Goal: Obtain resource: Download file/media

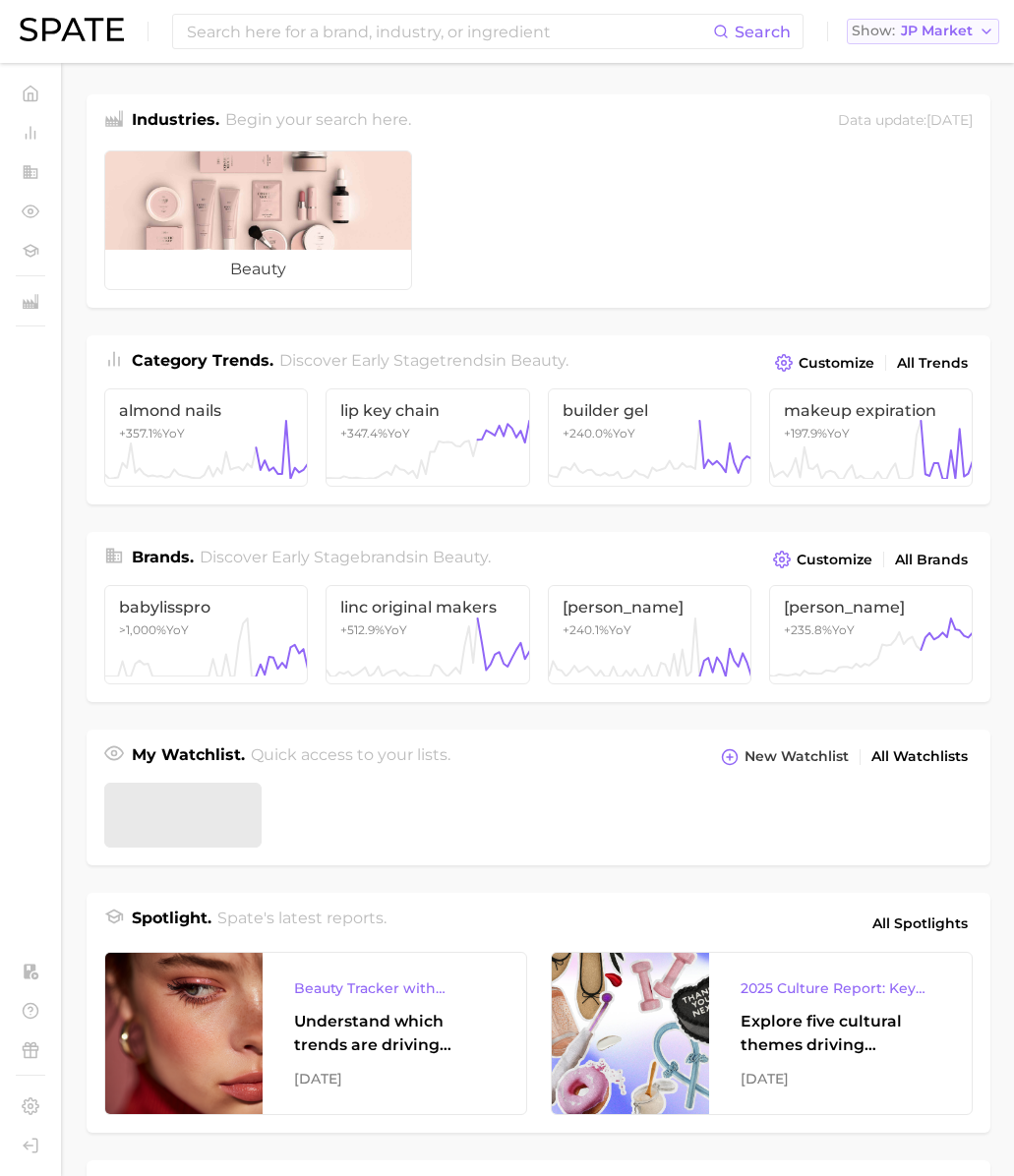
click at [951, 37] on span "JP Market" at bounding box center [937, 31] width 71 height 11
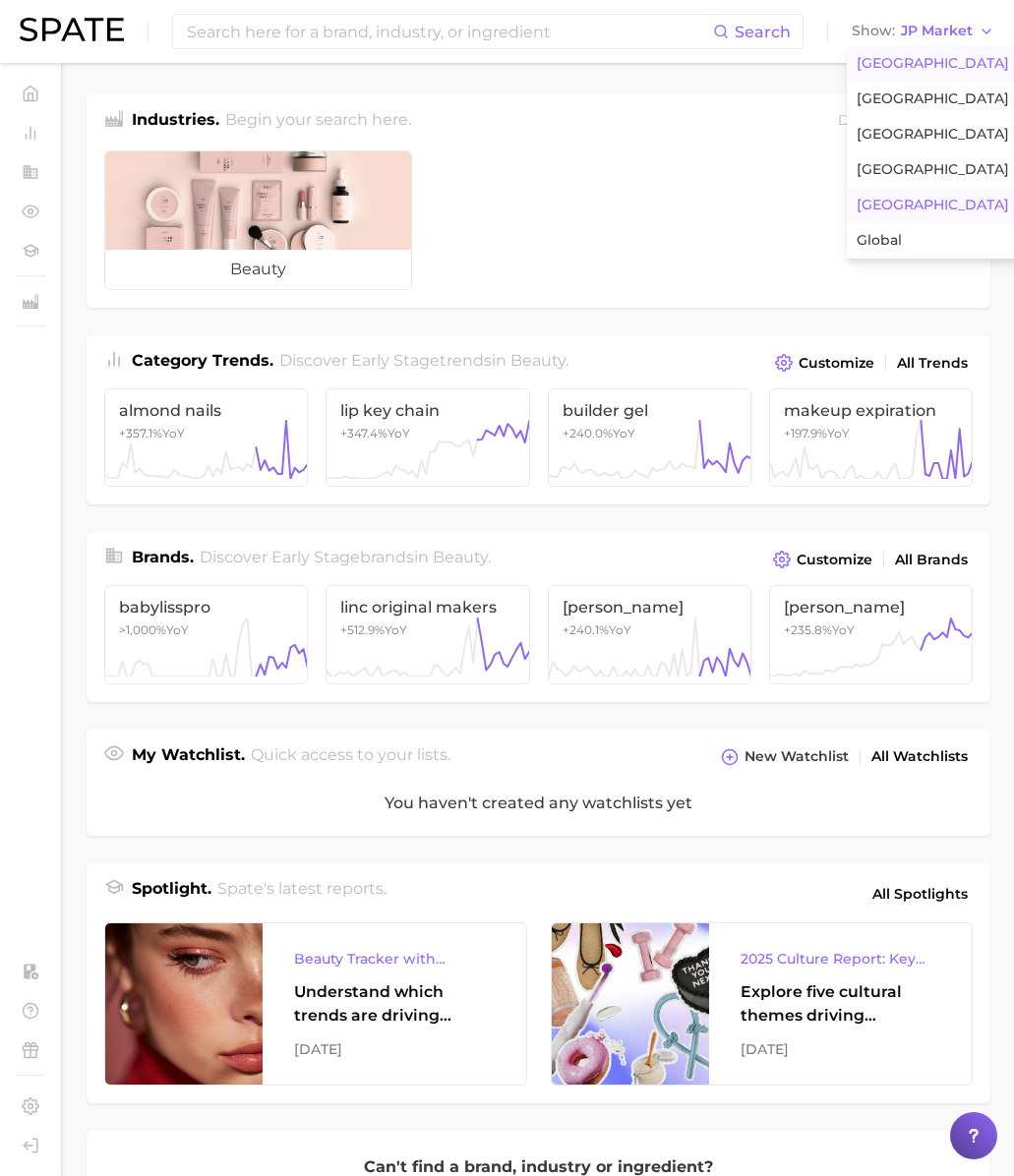
click at [931, 56] on span "[GEOGRAPHIC_DATA]" at bounding box center [933, 63] width 153 height 17
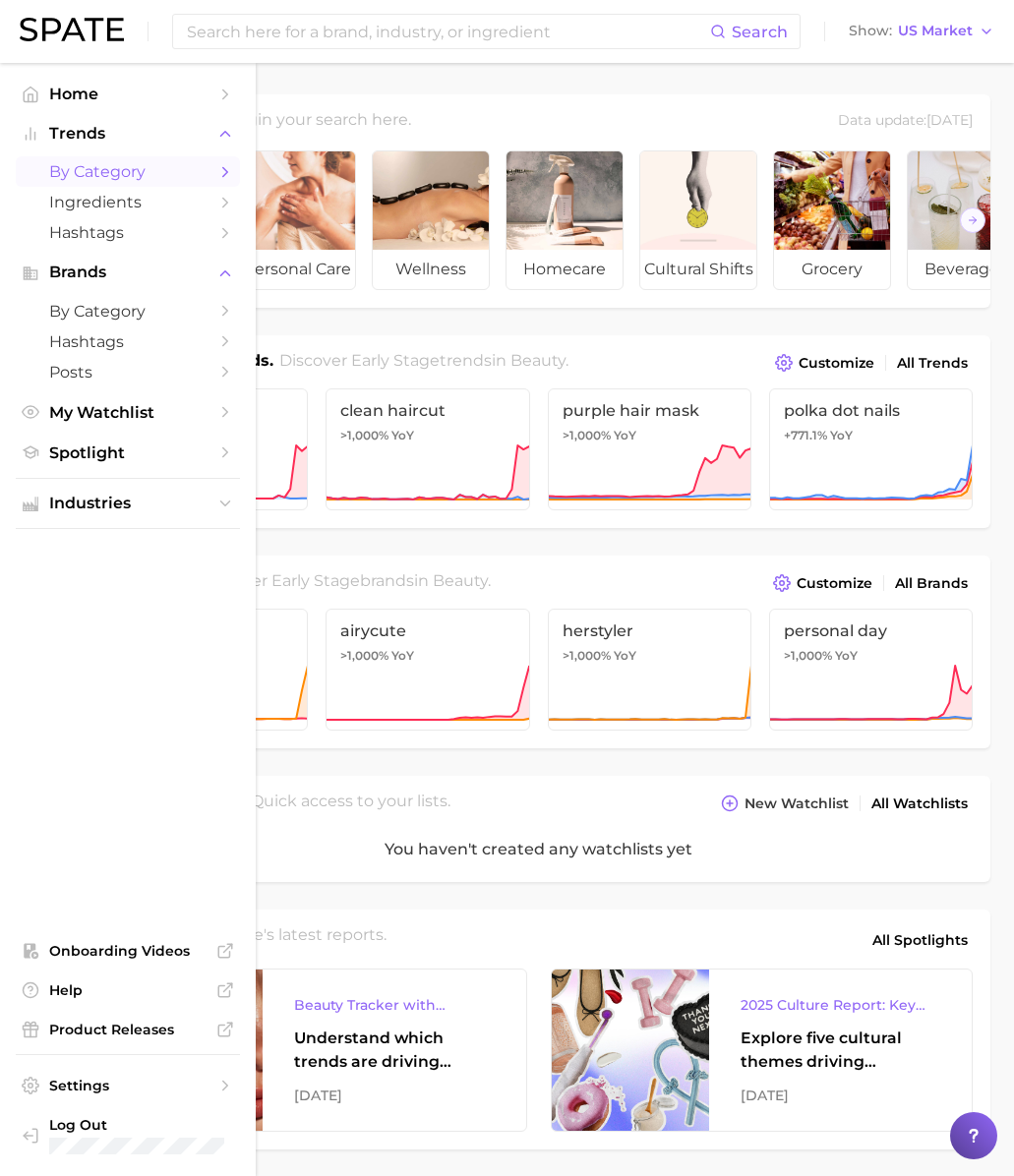
click at [92, 168] on span "by Category" at bounding box center [128, 171] width 158 height 19
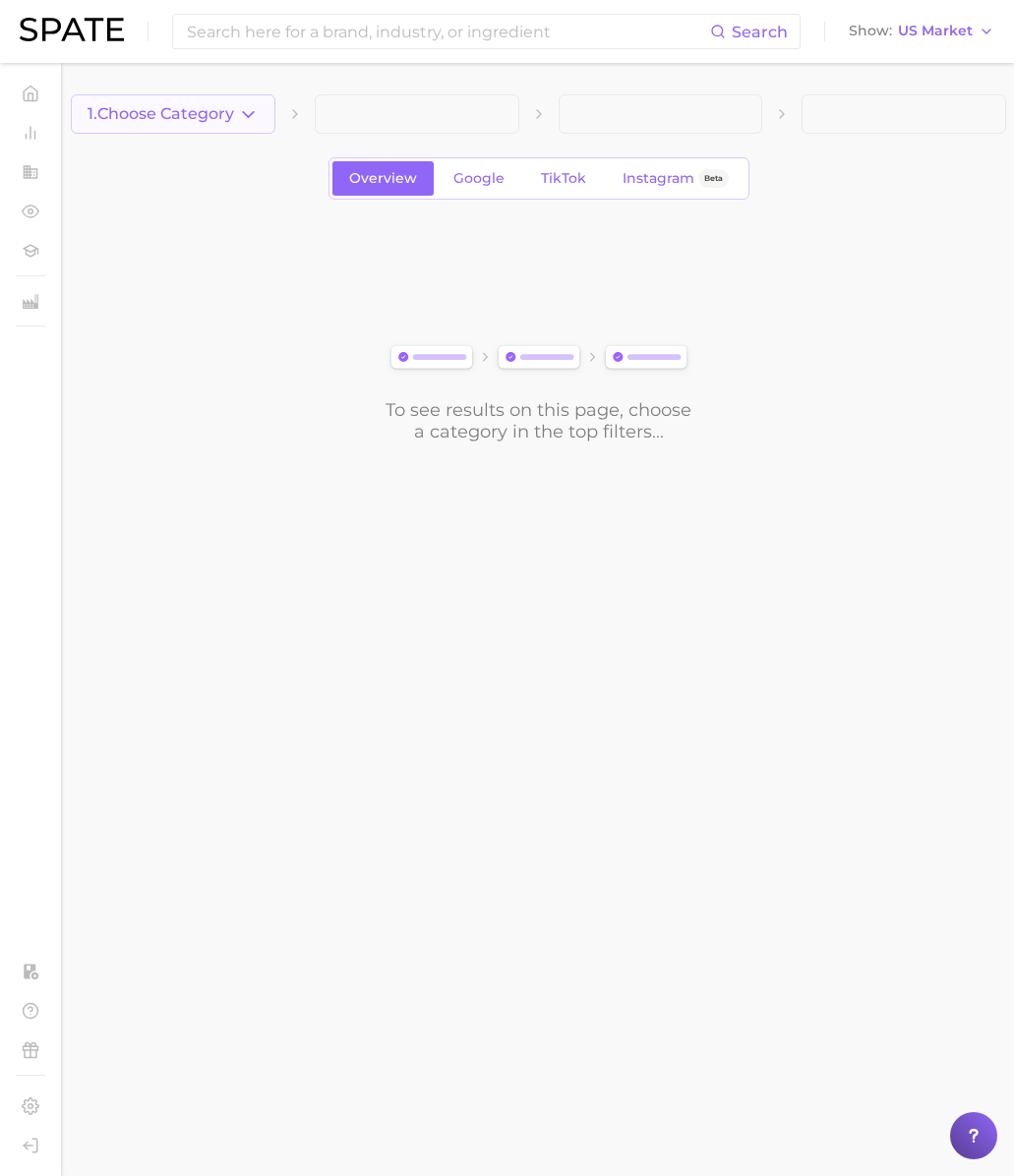
click at [191, 124] on button "1. Choose Category" at bounding box center [172, 114] width 204 height 40
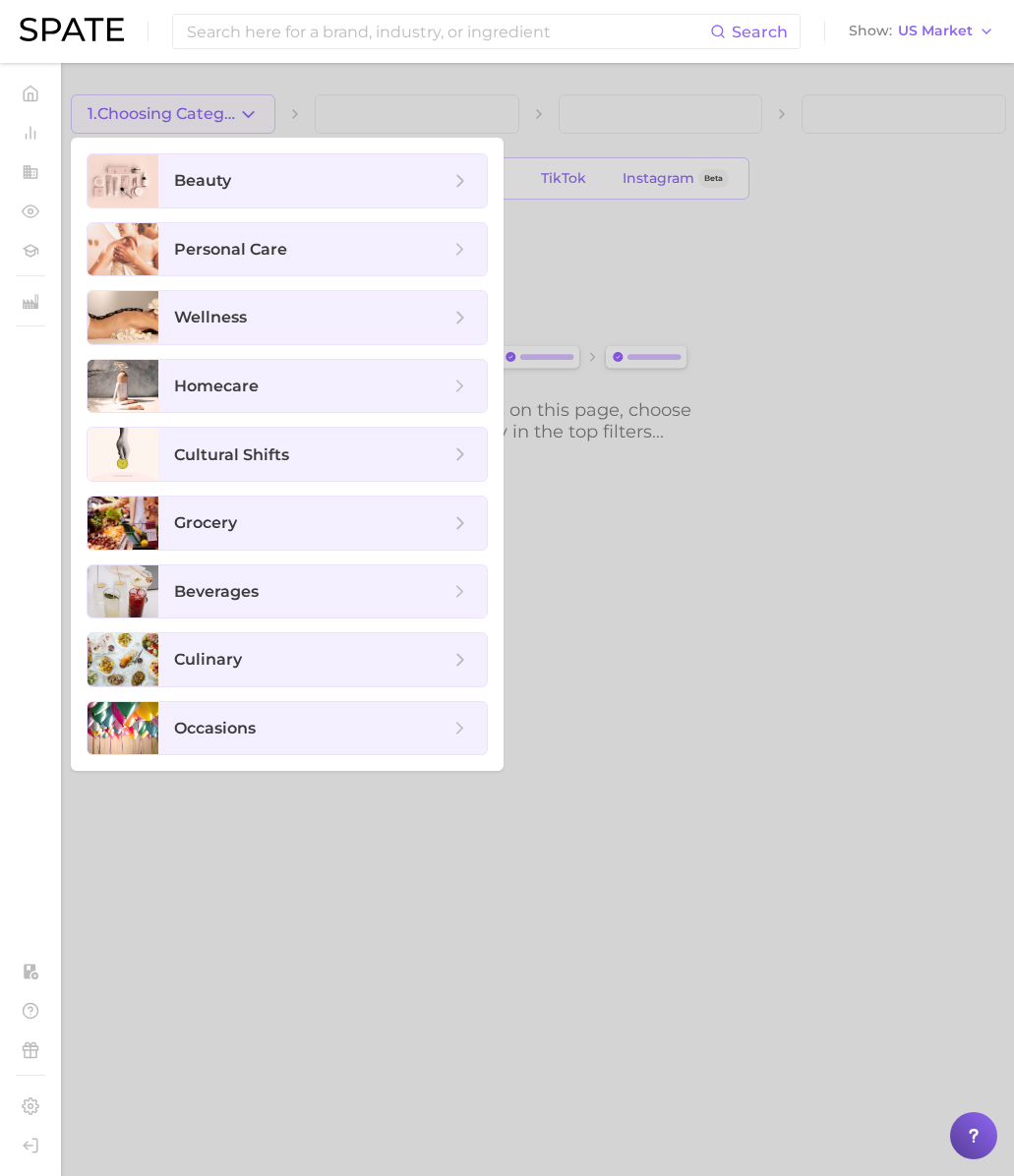
click at [336, 69] on div at bounding box center [507, 588] width 1014 height 1176
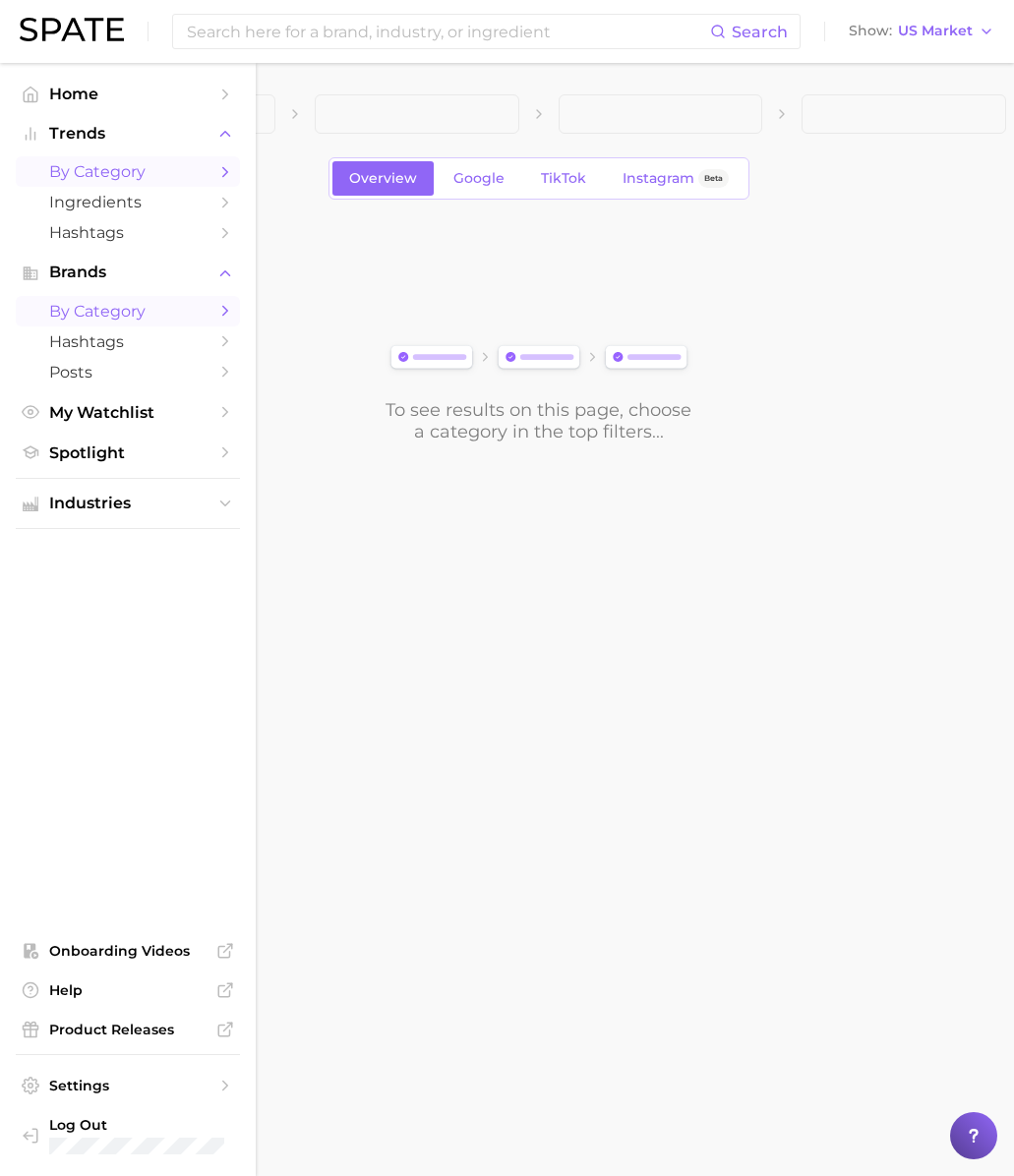
click at [83, 314] on span "by Category" at bounding box center [128, 311] width 158 height 19
click at [123, 320] on span "by Category" at bounding box center [128, 311] width 158 height 19
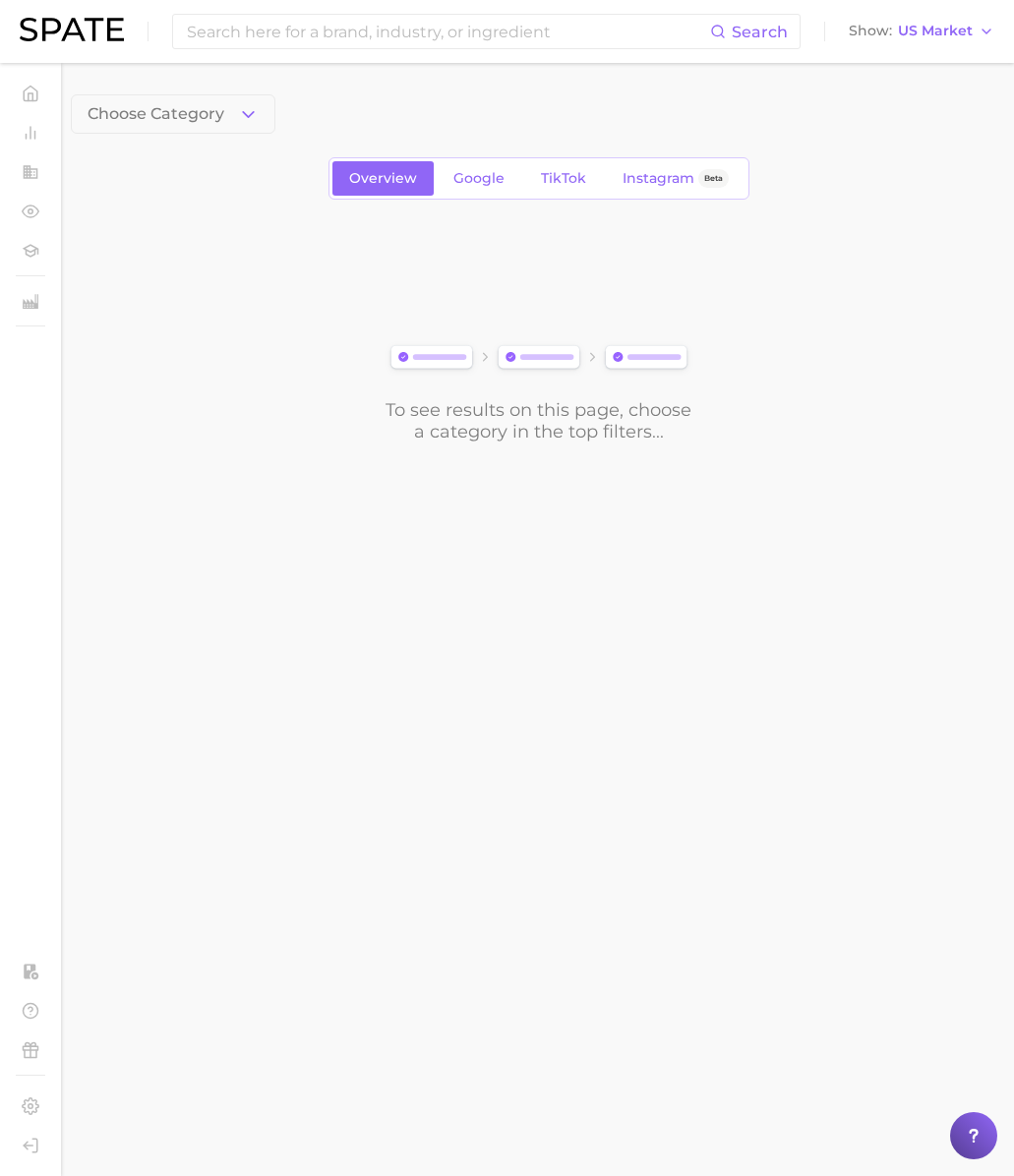
click at [276, 322] on div "To see results on this page, choose a category in the top filters..." at bounding box center [537, 332] width 935 height 219
click at [241, 137] on div "Choose Category Overview Google TikTok Instagram Beta To see results on this pa…" at bounding box center [537, 267] width 935 height 348
click at [206, 226] on div "To see results on this page, choose a category in the top filters..." at bounding box center [537, 332] width 935 height 219
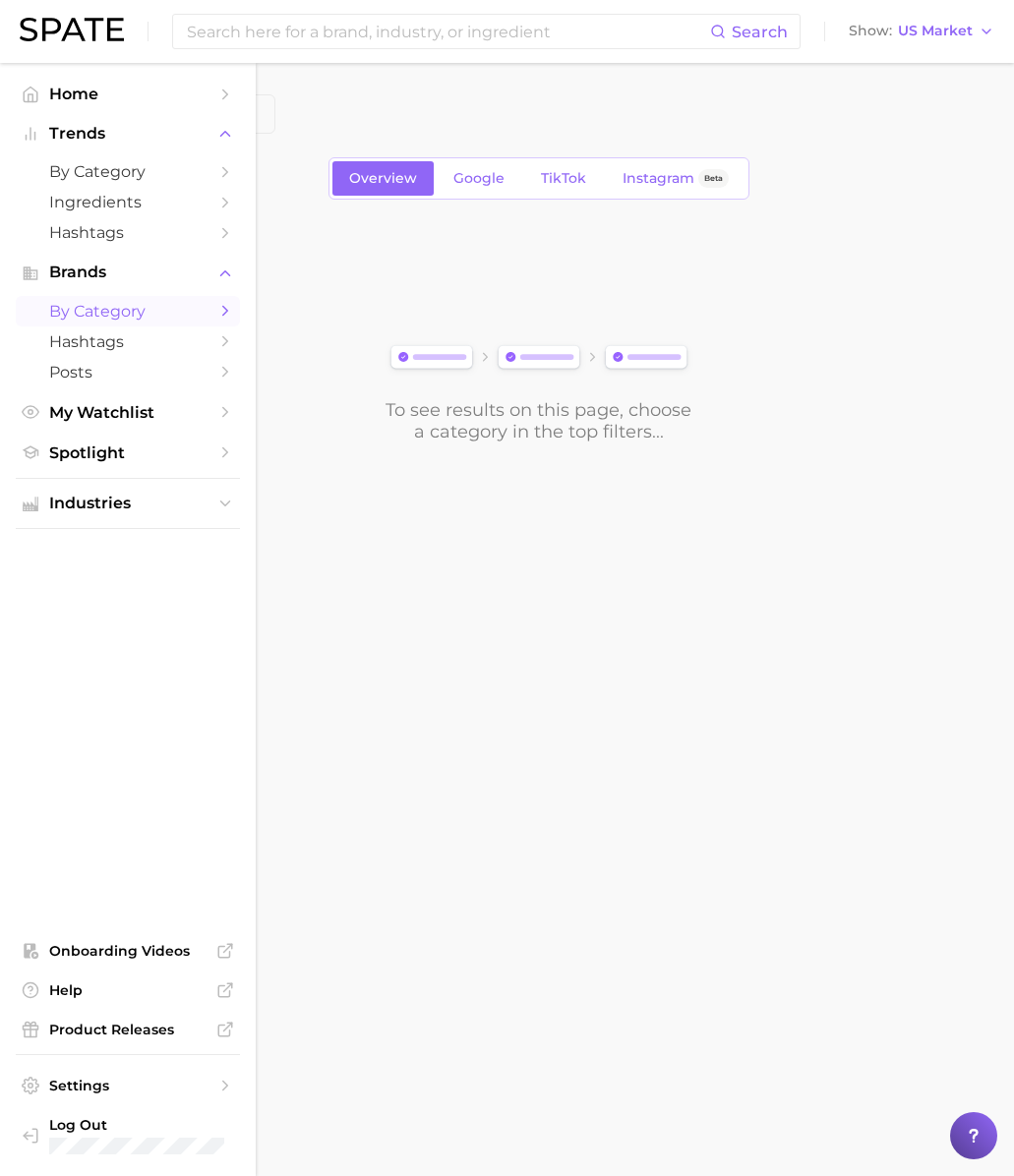
click at [108, 318] on span "by Category" at bounding box center [128, 311] width 158 height 19
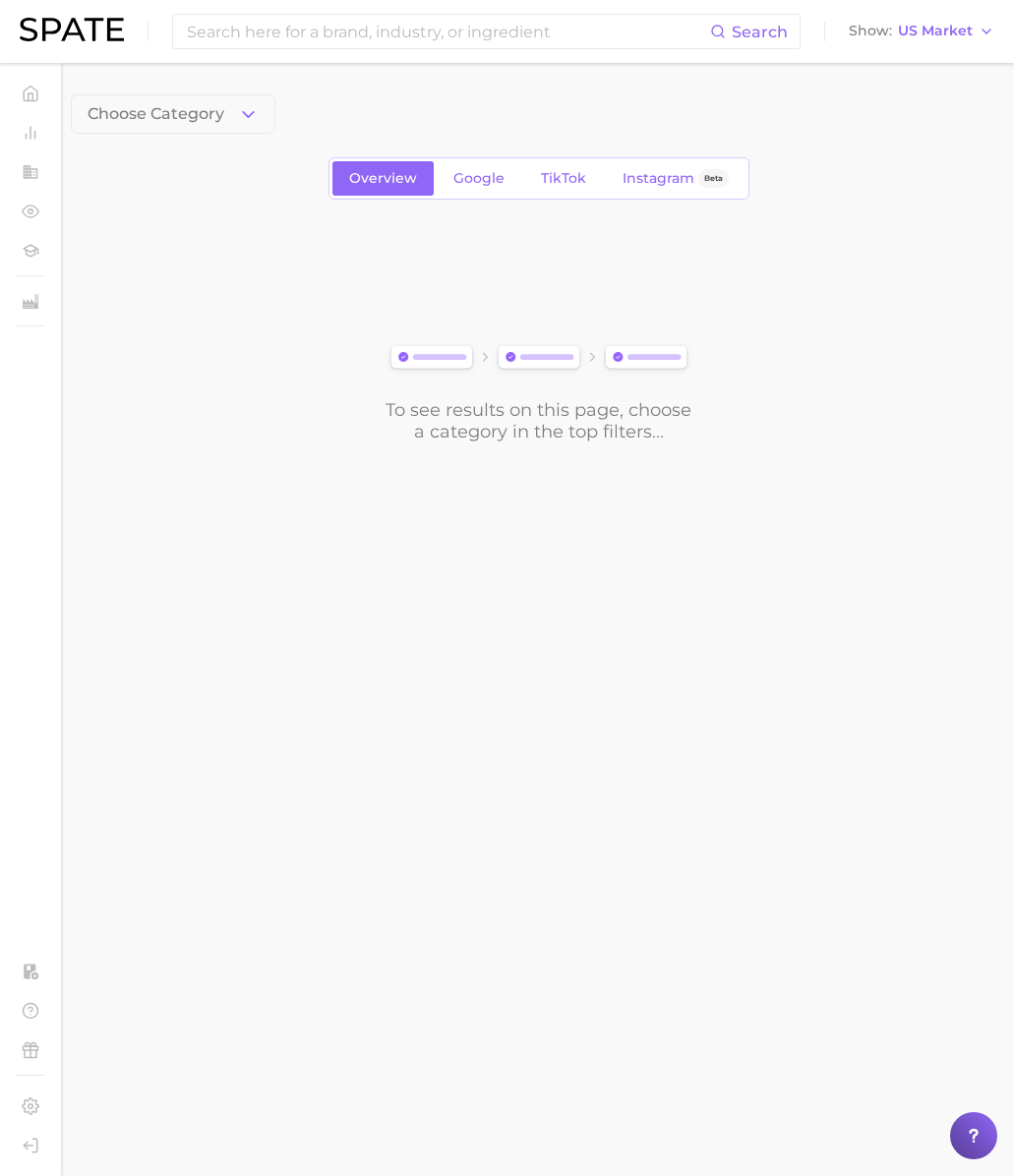
click at [302, 326] on div "To see results on this page, choose a category in the top filters..." at bounding box center [537, 332] width 935 height 219
click at [151, 121] on span "Choose Category" at bounding box center [156, 114] width 137 height 18
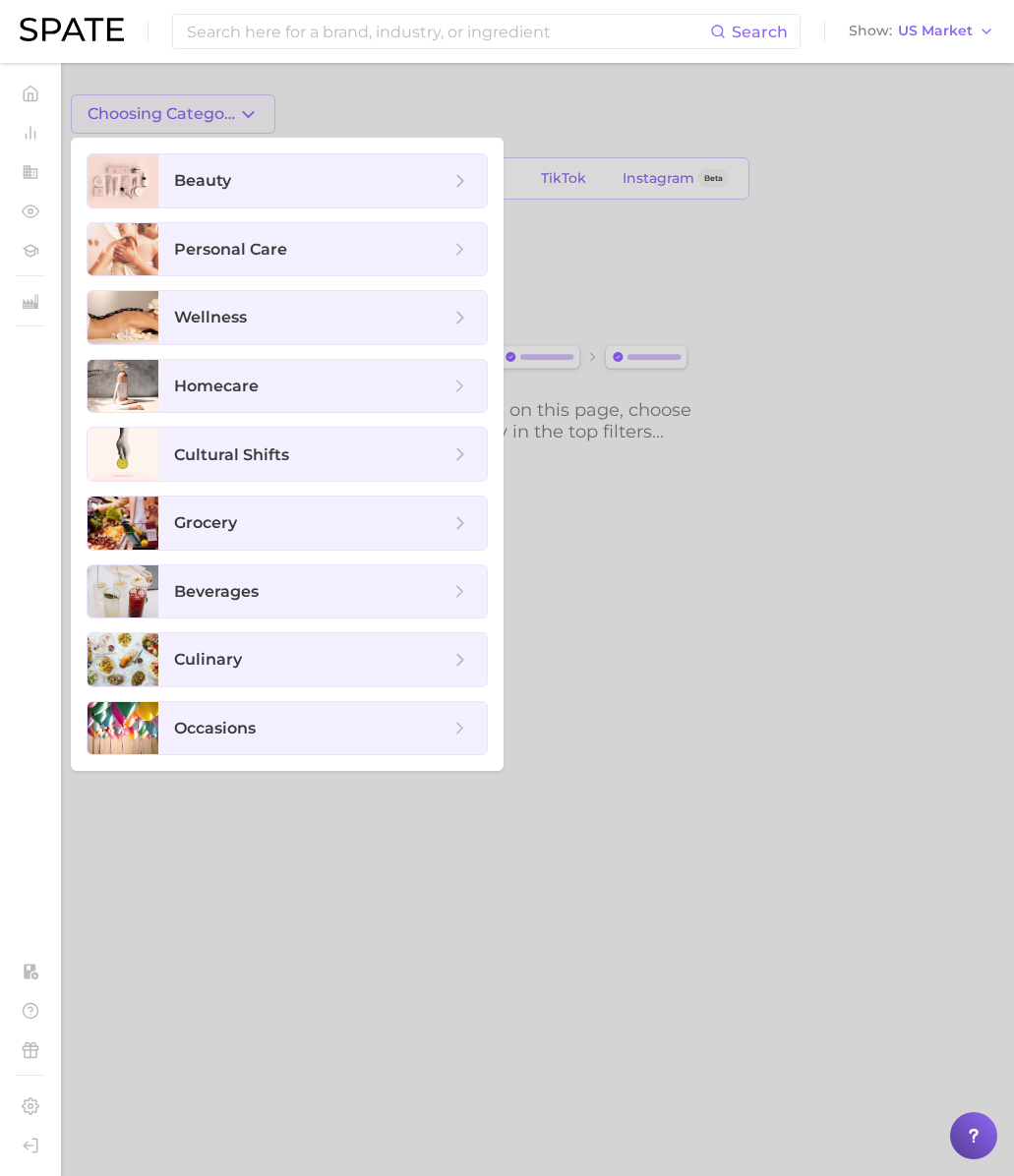
click at [142, 75] on div at bounding box center [507, 588] width 1014 height 1176
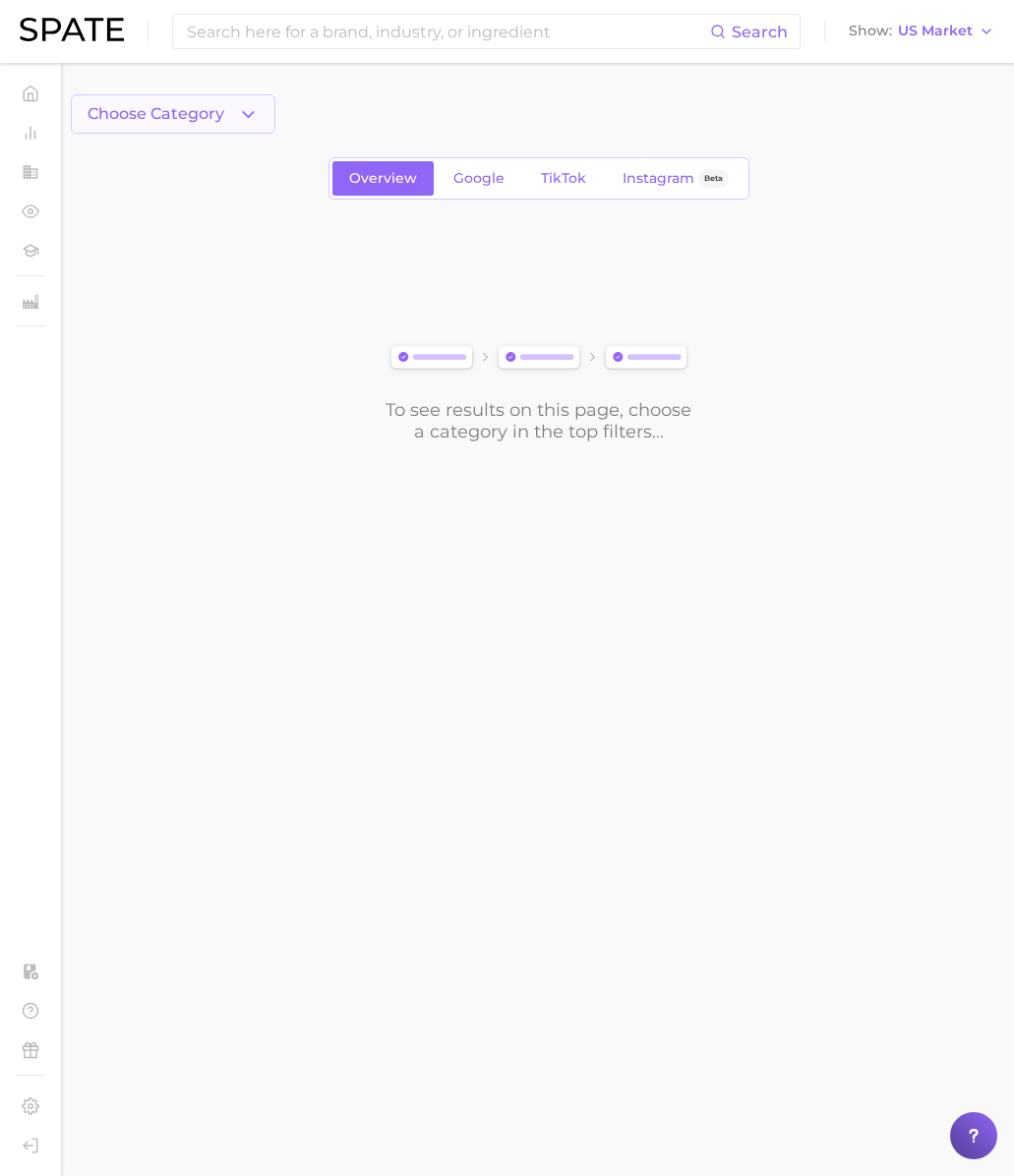
click at [227, 117] on button "Choose Category" at bounding box center [172, 114] width 204 height 40
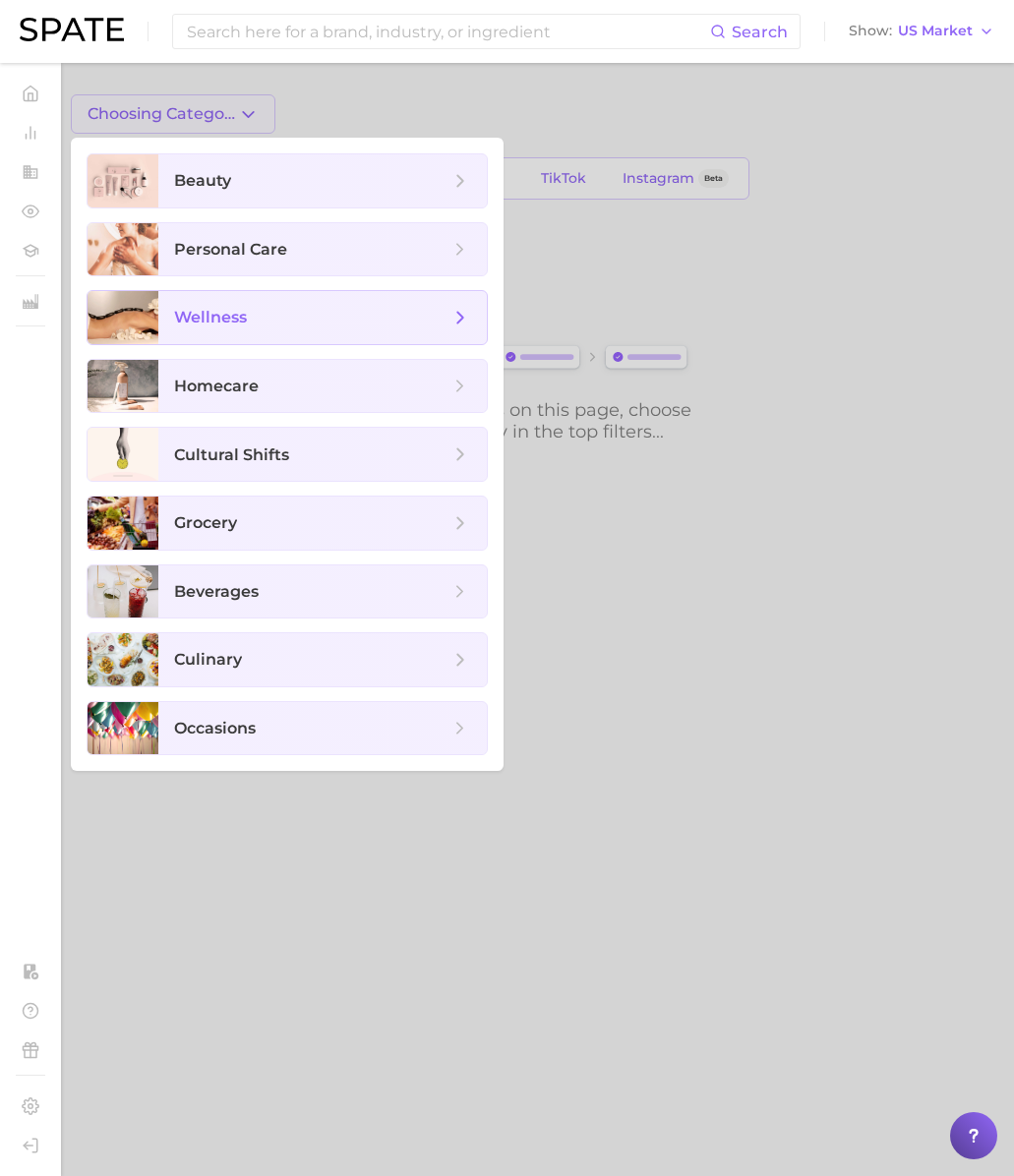
click at [244, 316] on span "wellness" at bounding box center [210, 317] width 72 height 19
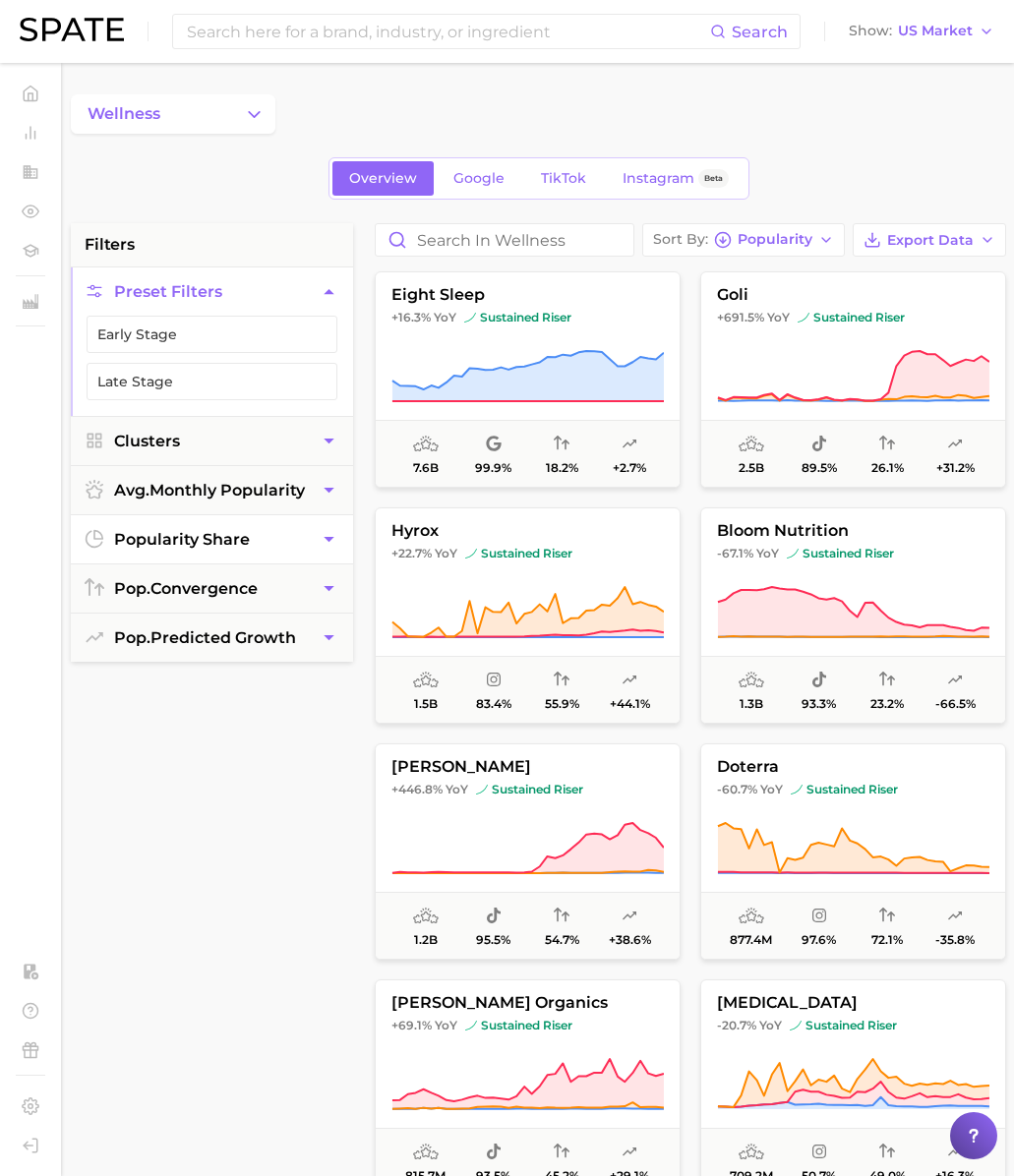
click at [207, 534] on span "popularity share" at bounding box center [181, 539] width 136 height 19
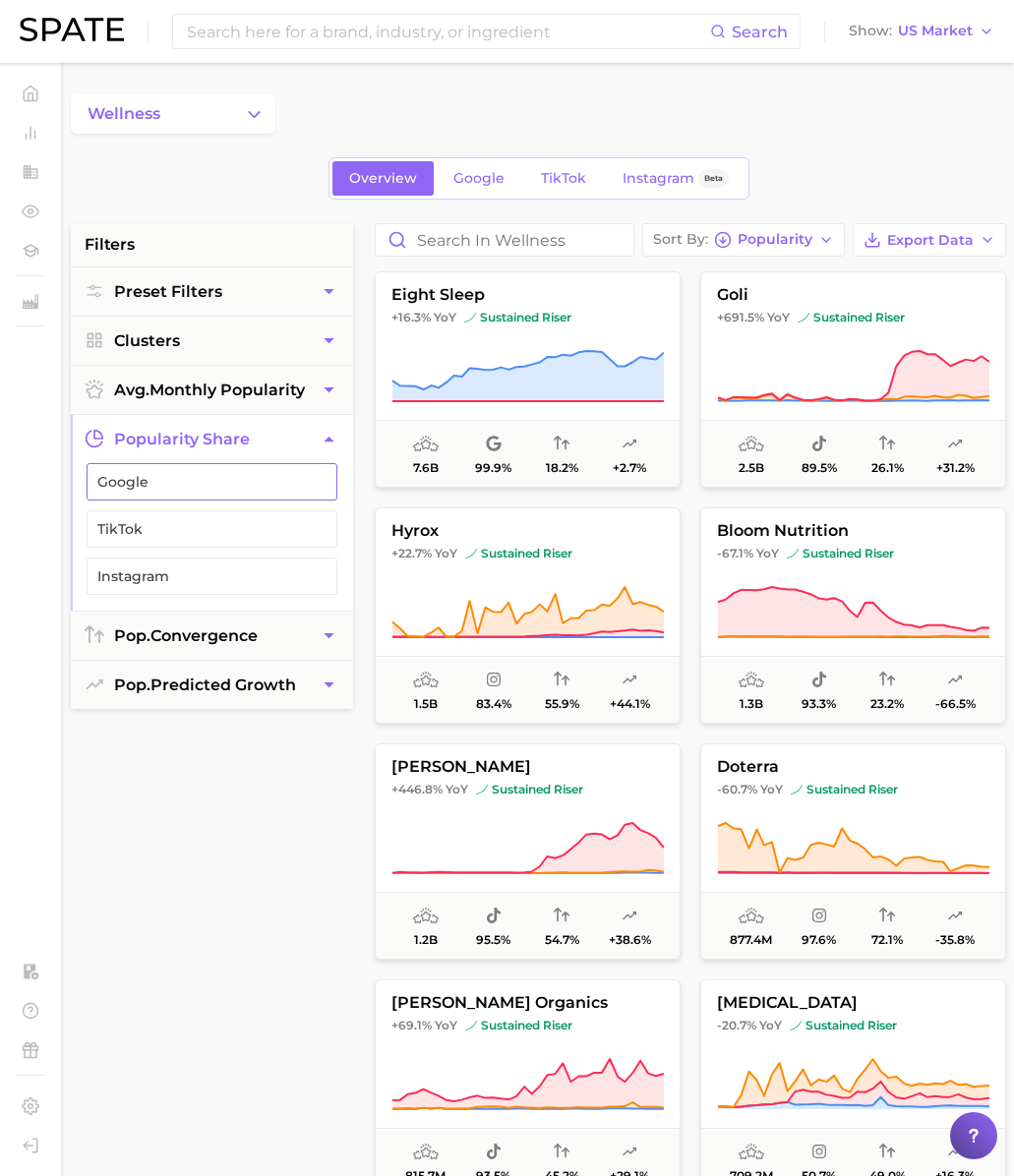
click at [192, 481] on span "Google" at bounding box center [195, 481] width 197 height 16
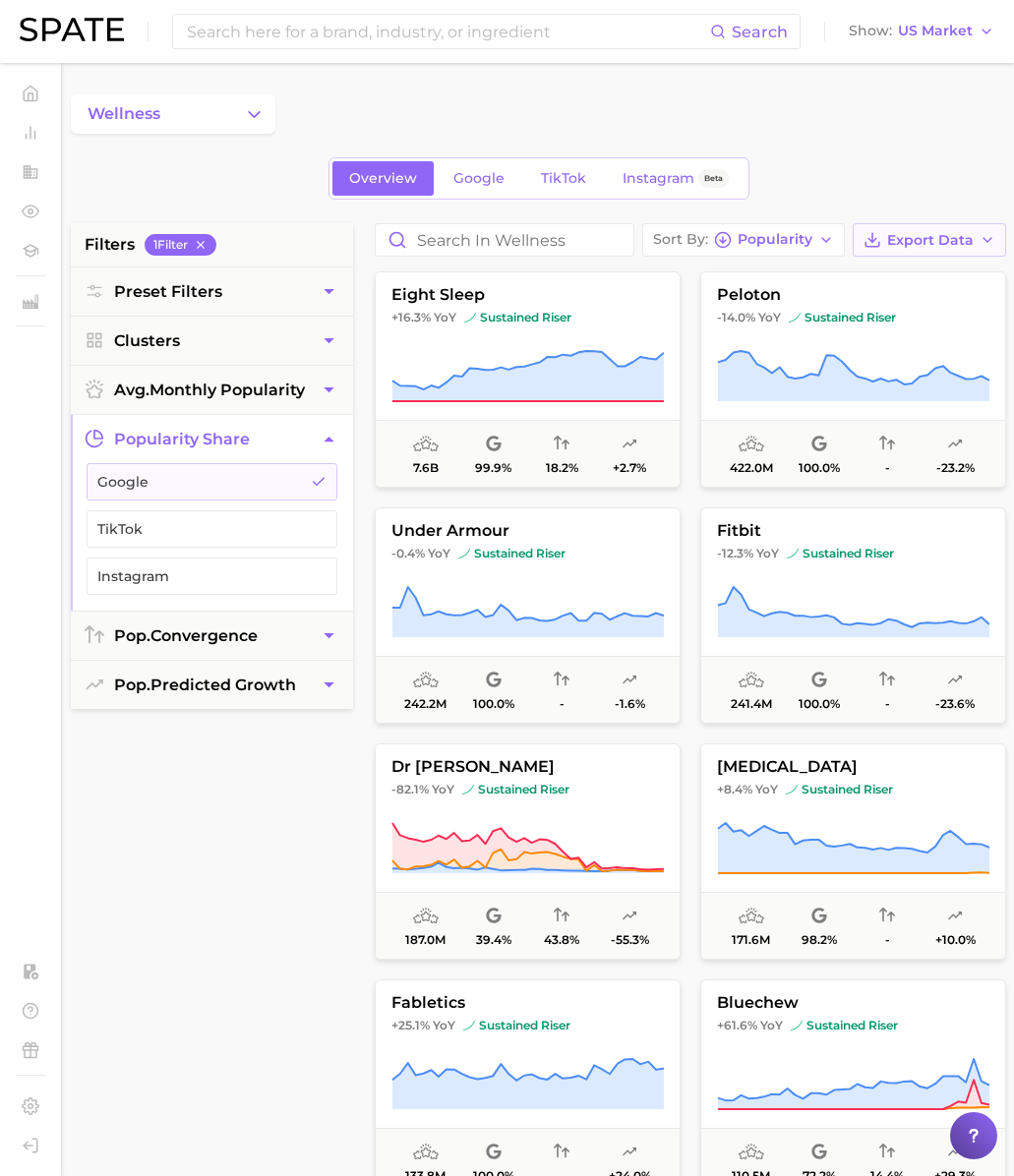
click at [939, 244] on span "Export Data" at bounding box center [930, 240] width 86 height 17
click at [893, 313] on span "Time Series CSV" at bounding box center [880, 312] width 115 height 17
click at [895, 312] on span "Time Series CSV" at bounding box center [880, 312] width 115 height 17
click at [928, 171] on div "Overview Google TikTok Instagram Beta" at bounding box center [537, 178] width 935 height 43
click at [930, 253] on button "Export Data" at bounding box center [929, 240] width 154 height 34
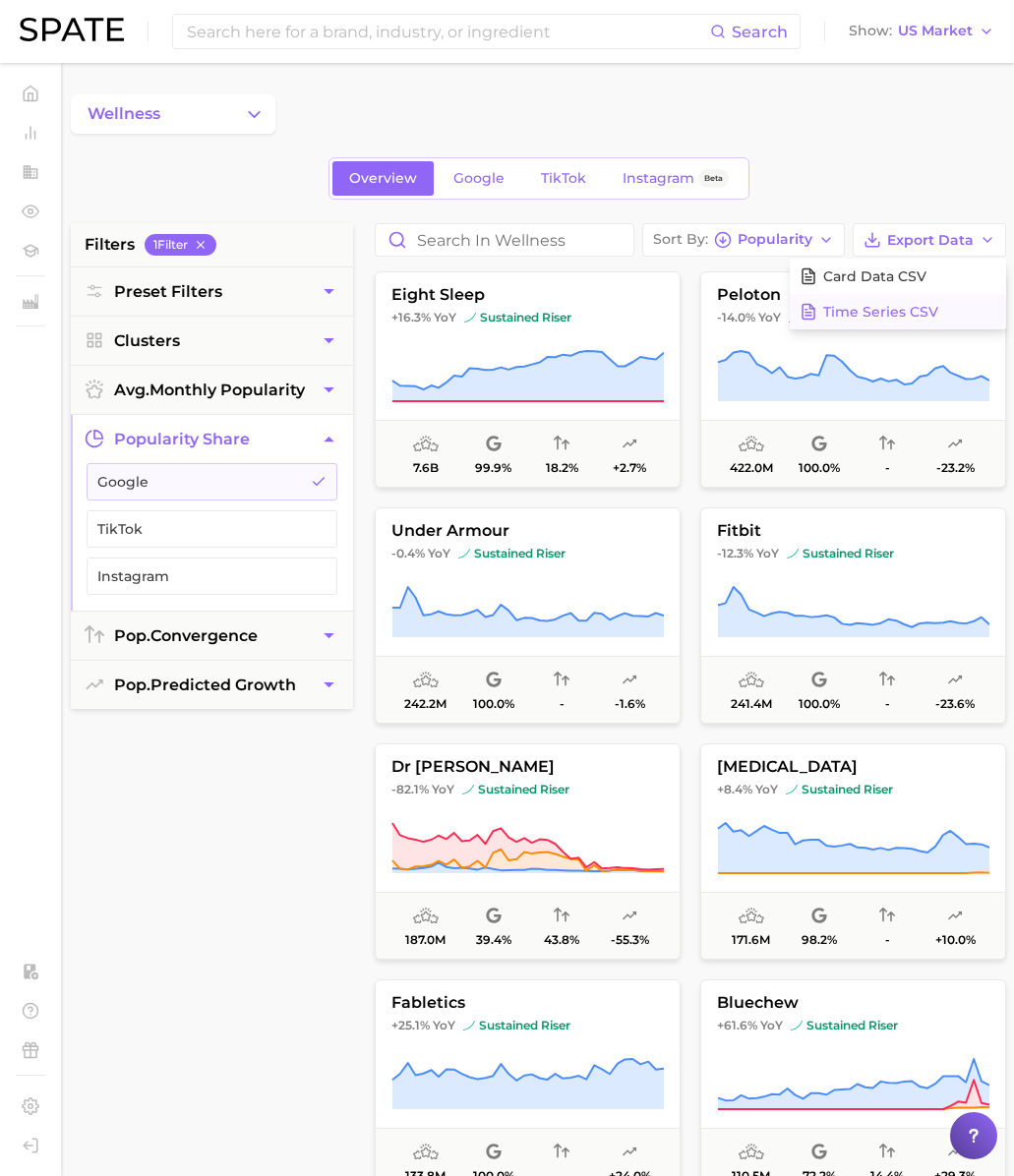
click at [854, 311] on span "Time Series CSV" at bounding box center [880, 312] width 115 height 17
click at [873, 310] on span "Time Series CSV" at bounding box center [880, 312] width 115 height 17
click at [890, 273] on span "Card Data CSV" at bounding box center [874, 276] width 103 height 17
click at [539, 621] on icon at bounding box center [528, 611] width 272 height 51
